Goal: Task Accomplishment & Management: Use online tool/utility

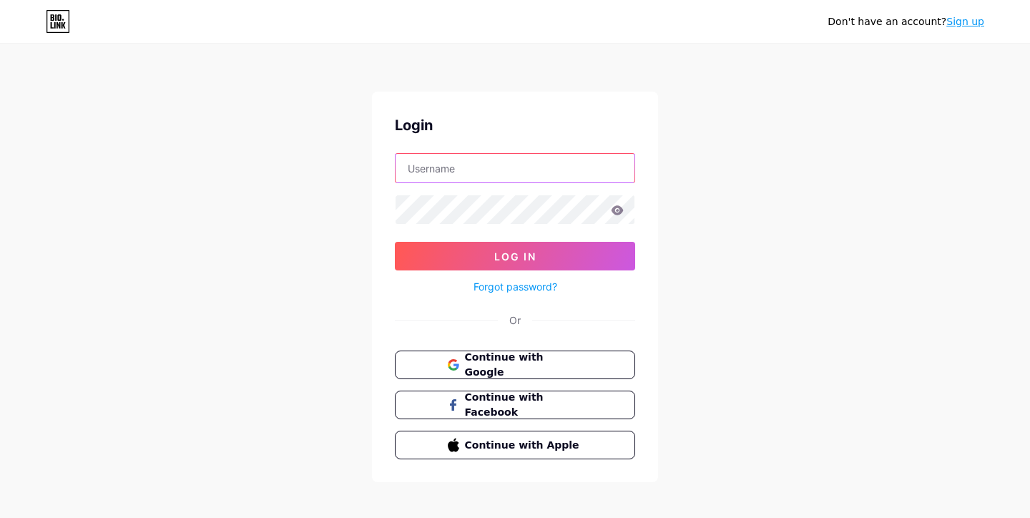
click at [457, 161] on input "text" at bounding box center [515, 168] width 239 height 29
paste input "luxurynewbuilds"
type input "luxurynewbuilds"
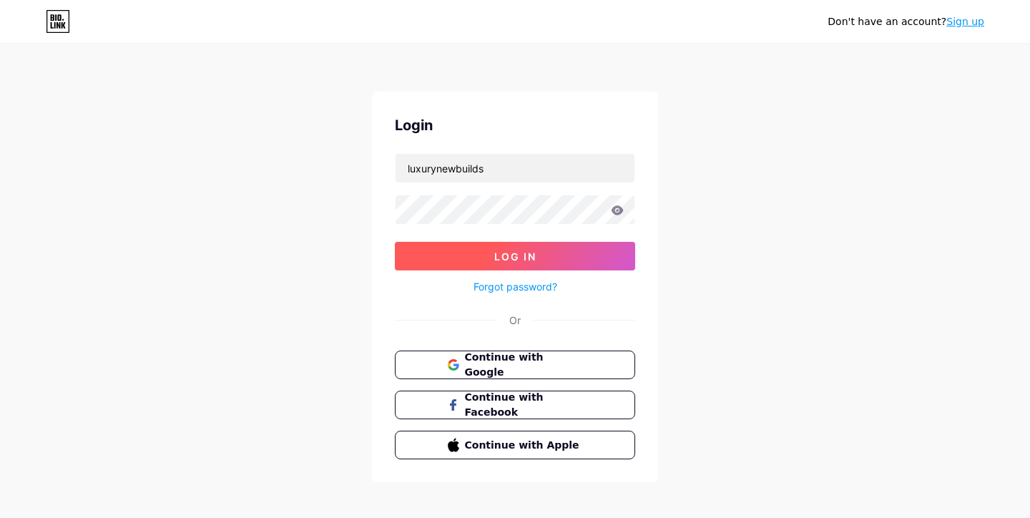
click at [501, 257] on span "Log In" at bounding box center [515, 256] width 42 height 12
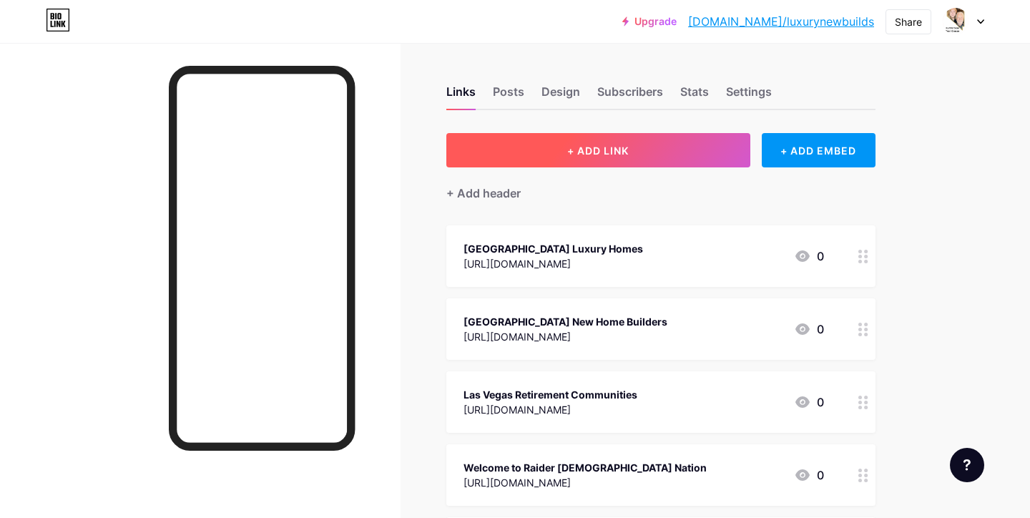
click at [595, 151] on span "+ ADD LINK" at bounding box center [598, 151] width 62 height 12
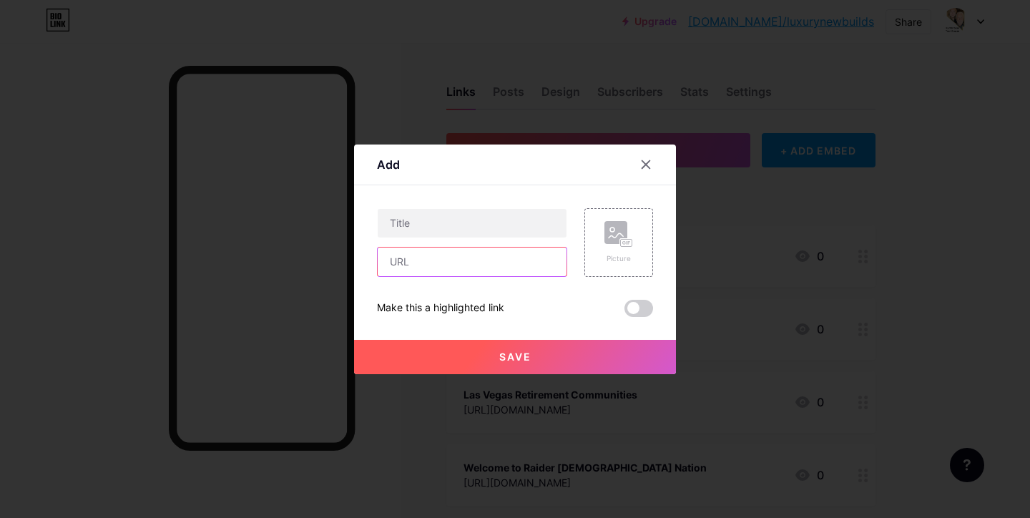
click at [416, 259] on input "text" at bounding box center [472, 262] width 189 height 29
paste input "[URL][DOMAIN_NAME]"
type input "[URL][DOMAIN_NAME]"
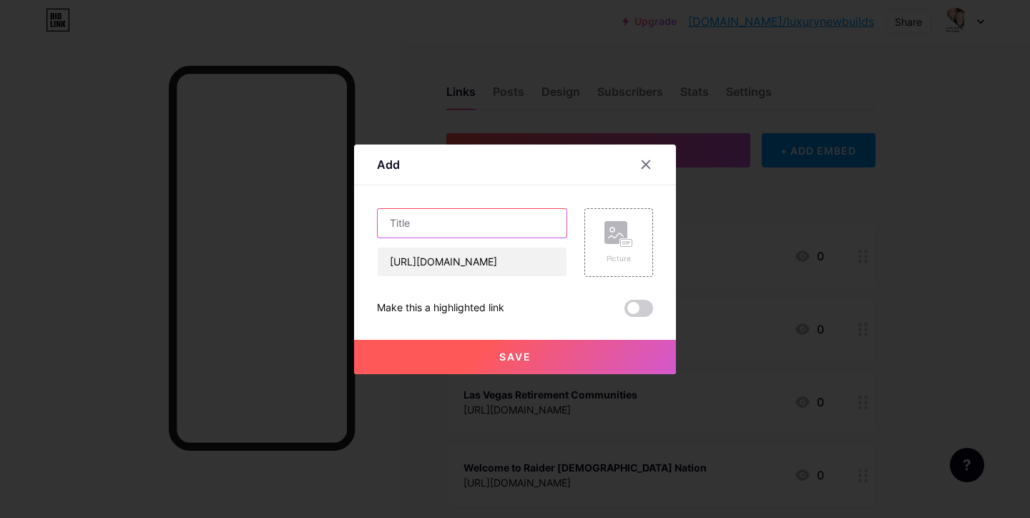
click at [417, 221] on input "text" at bounding box center [472, 223] width 189 height 29
paste input "Metropolis Condominiums For Sale"
type input "Metropolis Condominiums For Sale"
click at [525, 358] on span "Save" at bounding box center [515, 357] width 32 height 12
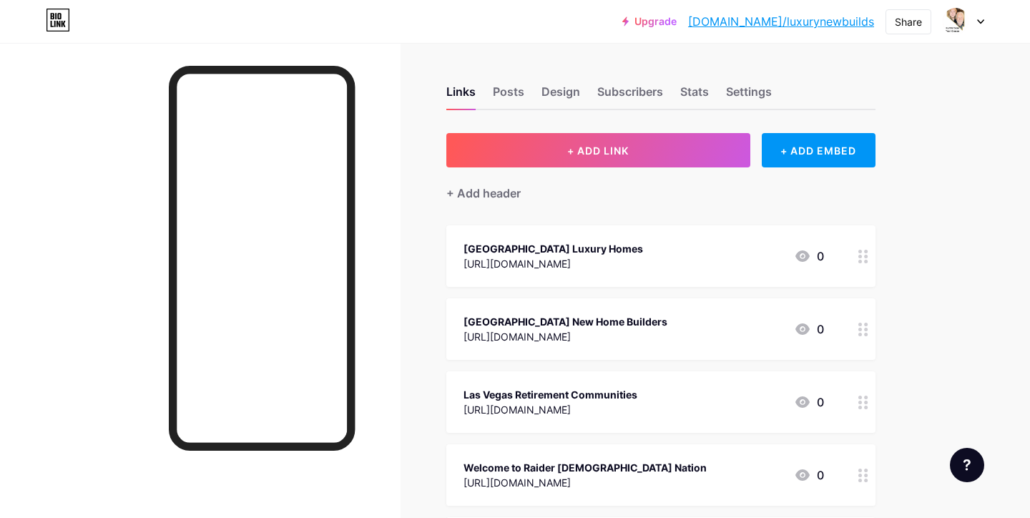
click at [787, 21] on link "[DOMAIN_NAME]/luxurynewbuilds" at bounding box center [781, 21] width 186 height 17
click at [976, 28] on div at bounding box center [963, 22] width 41 height 26
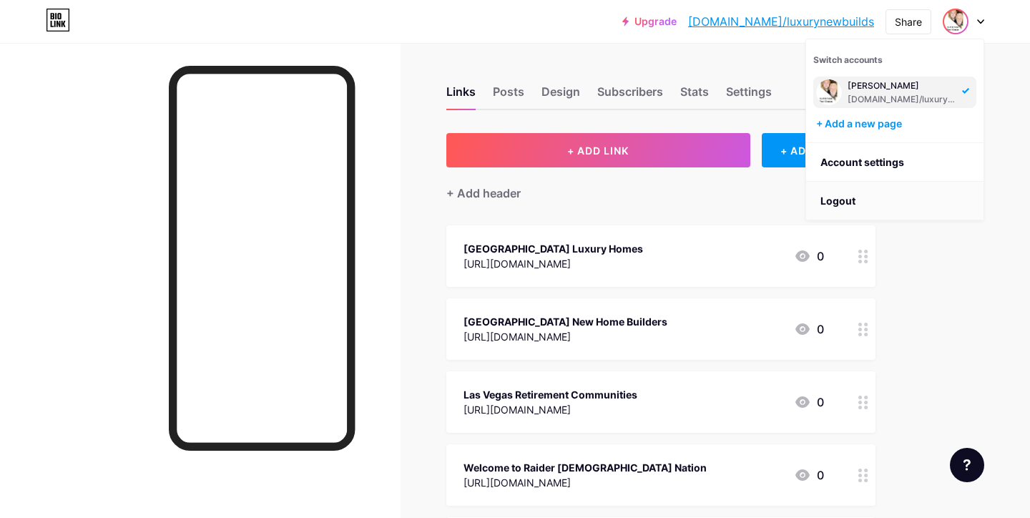
click at [840, 200] on li "Logout" at bounding box center [894, 201] width 177 height 39
